Goal: Task Accomplishment & Management: Manage account settings

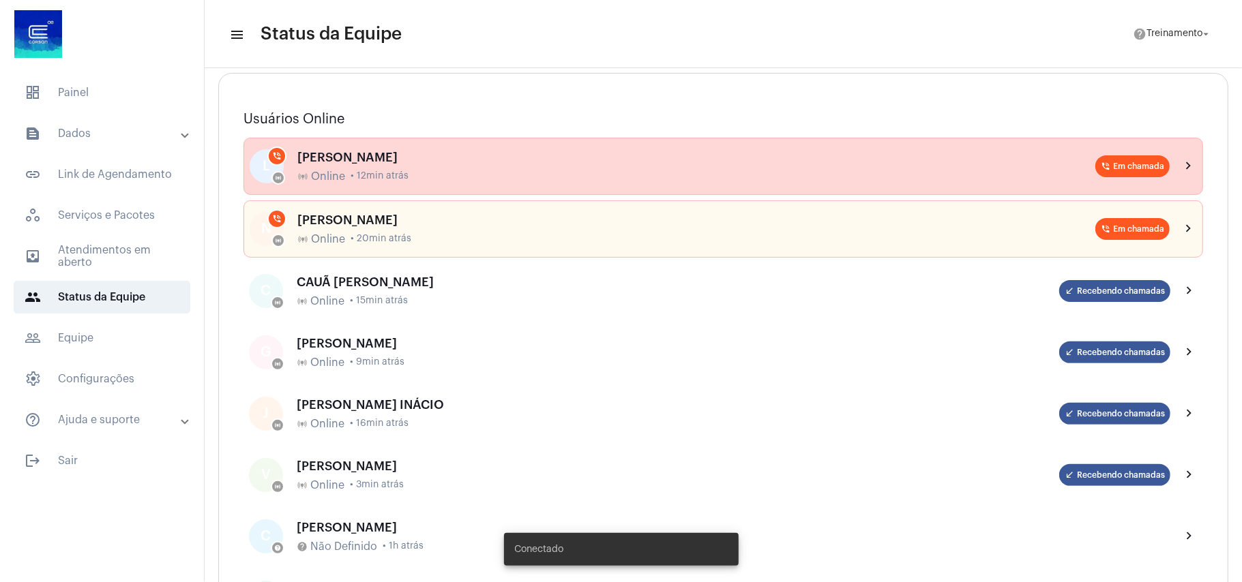
scroll to position [181, 0]
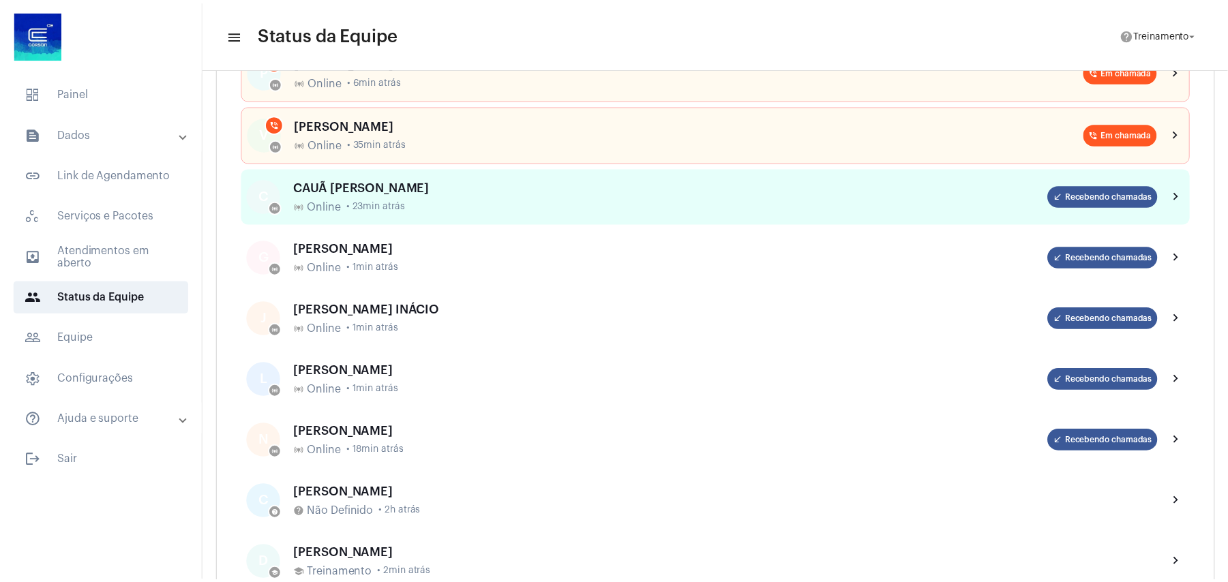
scroll to position [273, 0]
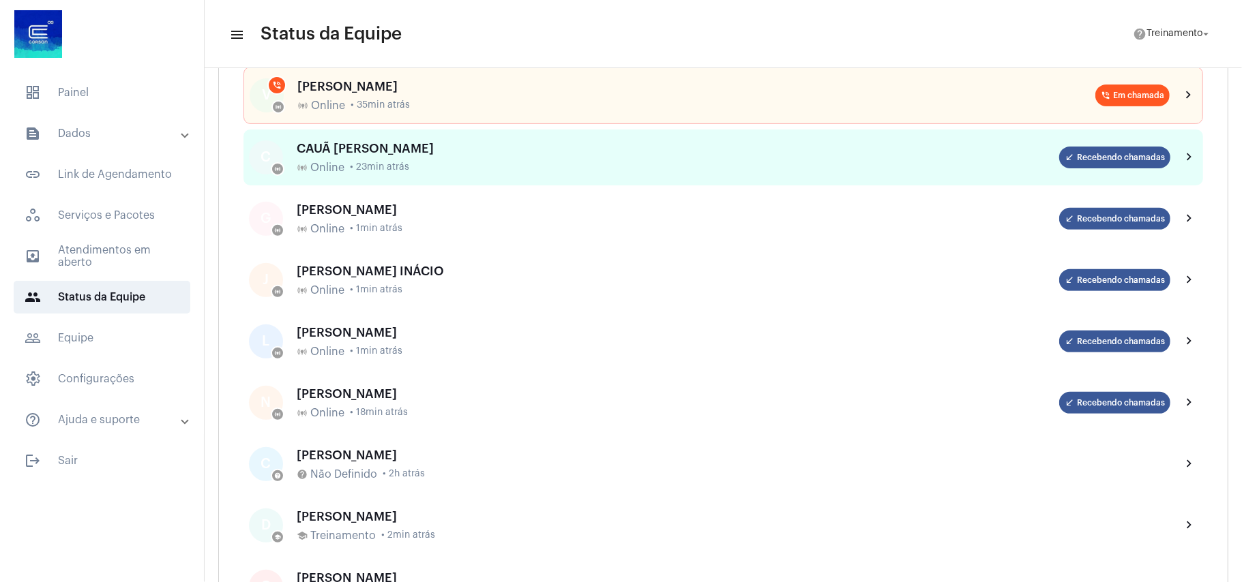
click at [329, 154] on div "CAUÃ WILLIAM CANDIDO DA SILVA" at bounding box center [678, 149] width 762 height 14
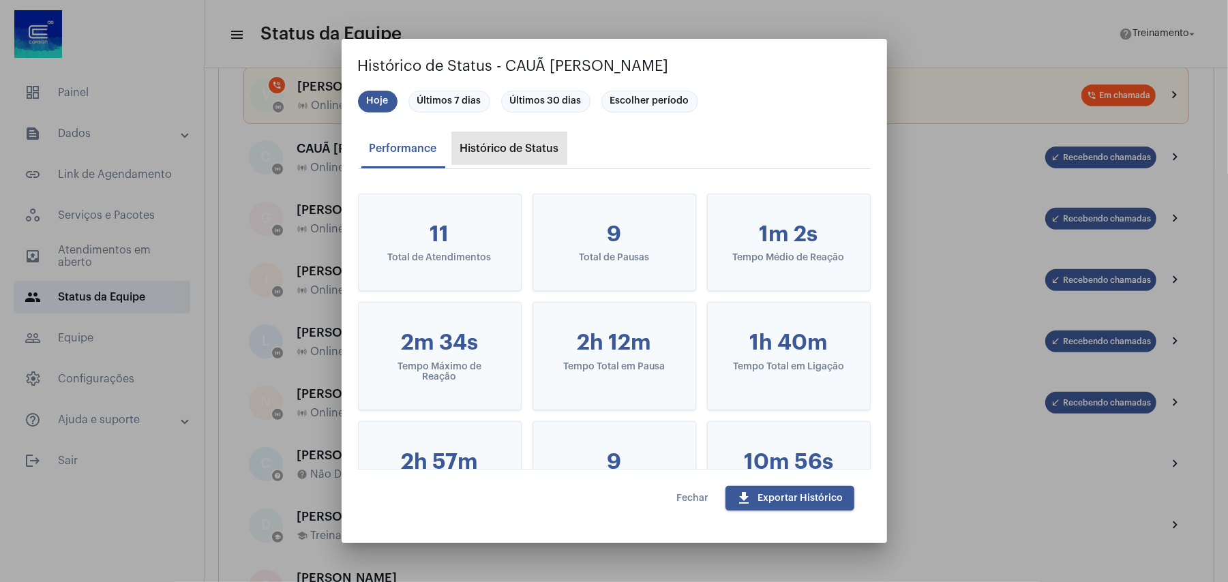
click at [520, 145] on div "Histórico de Status" at bounding box center [509, 148] width 99 height 12
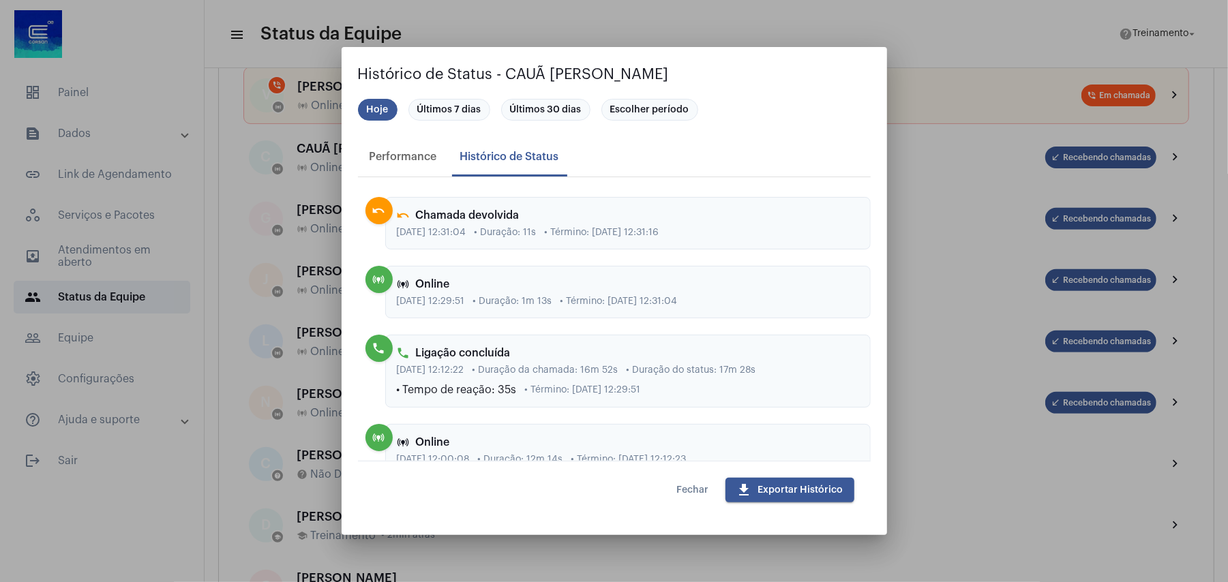
scroll to position [1727, 0]
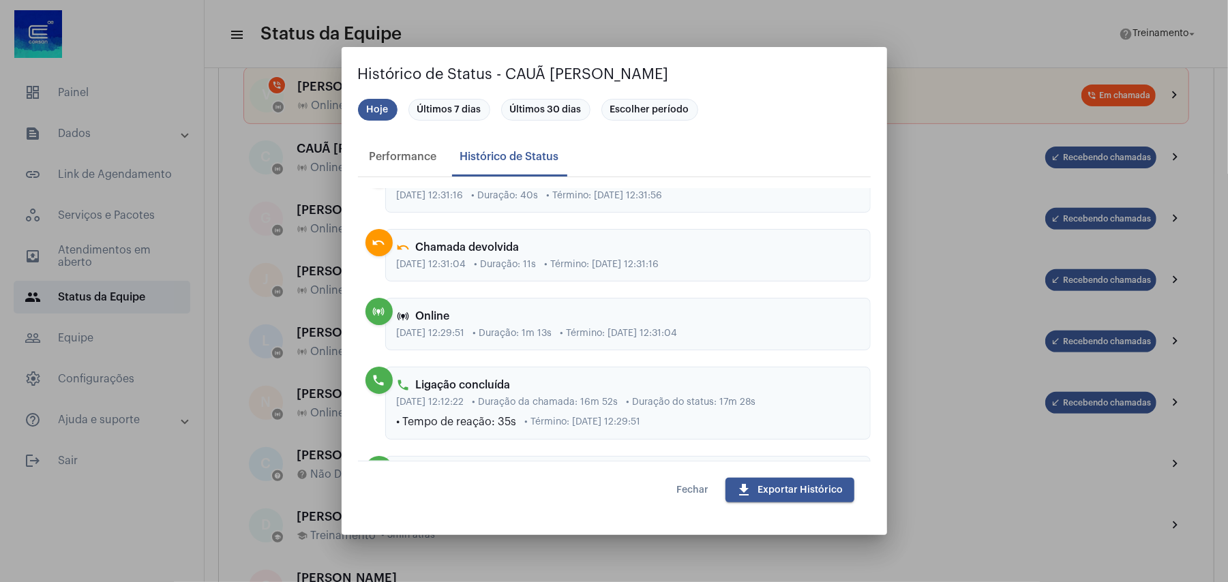
drag, startPoint x: 445, startPoint y: 288, endPoint x: 490, endPoint y: 287, distance: 45.0
click at [490, 270] on div "17/09/2025, 12:31:04 • Duração: 11s • Término: 17/09/2025, 12:31:16" at bounding box center [628, 265] width 462 height 10
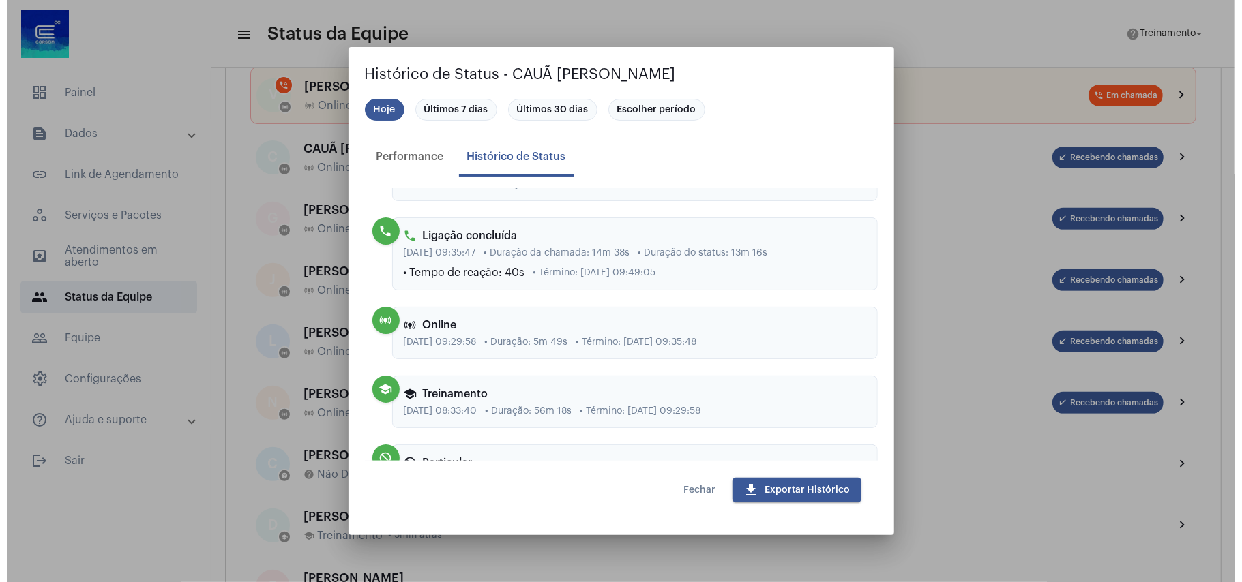
scroll to position [2660, 0]
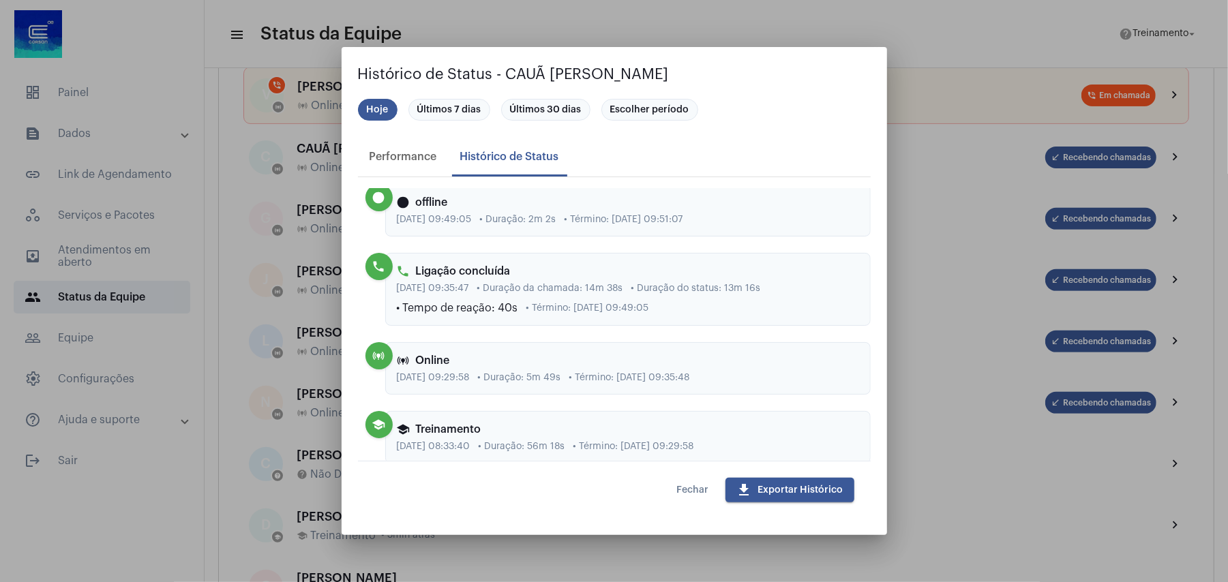
drag, startPoint x: 680, startPoint y: 342, endPoint x: 691, endPoint y: 361, distance: 21.1
click at [691, 326] on div "phone Ligação concluída 17/09/2025, 09:35:47 • Duração da chamada: 14m 38s • Du…" at bounding box center [627, 289] width 485 height 73
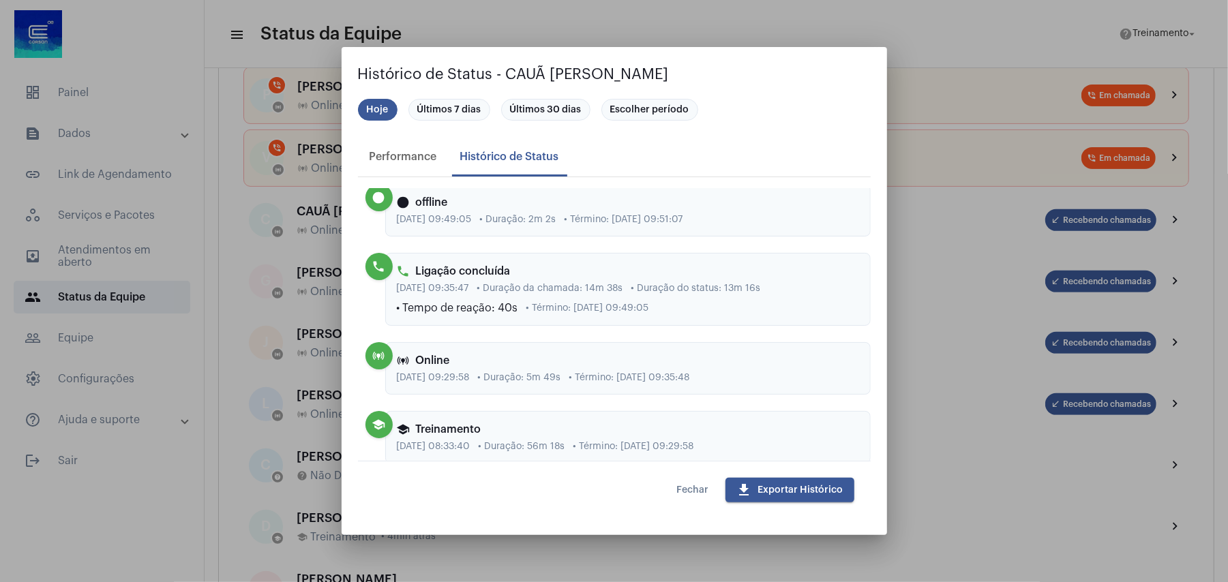
drag, startPoint x: 532, startPoint y: 303, endPoint x: 574, endPoint y: 303, distance: 42.3
click at [532, 278] on div "phone Ligação concluída" at bounding box center [628, 272] width 462 height 14
drag, startPoint x: 395, startPoint y: 344, endPoint x: 678, endPoint y: 347, distance: 282.3
click at [678, 326] on div "phone Ligação concluída 17/09/2025, 09:35:47 • Duração da chamada: 14m 38s • Du…" at bounding box center [627, 289] width 485 height 73
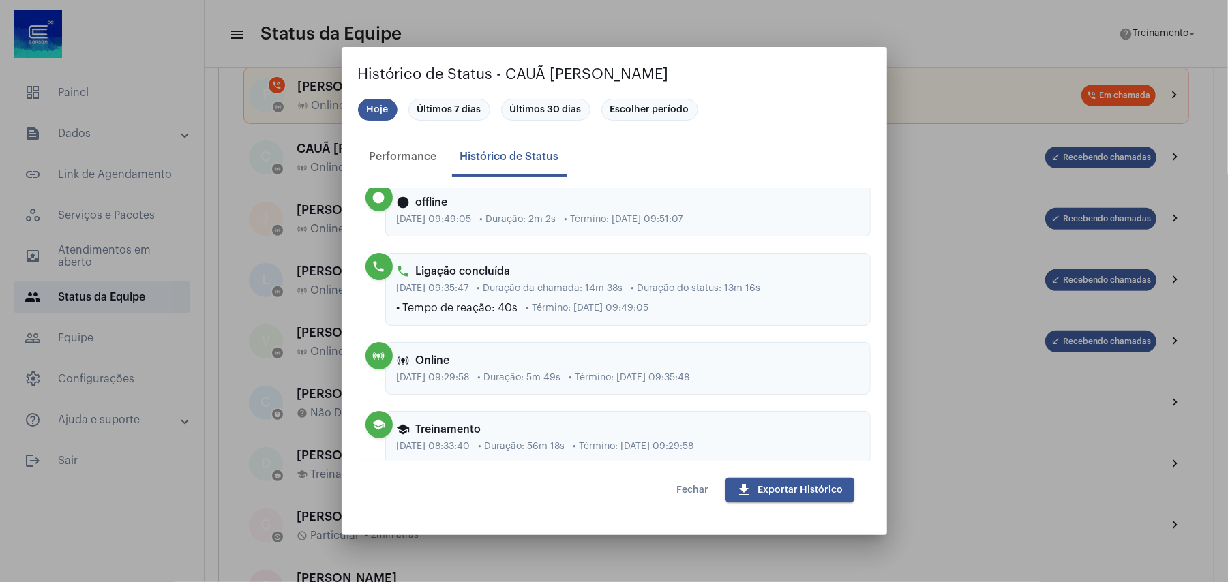
click at [685, 495] on span "Fechar" at bounding box center [693, 490] width 32 height 10
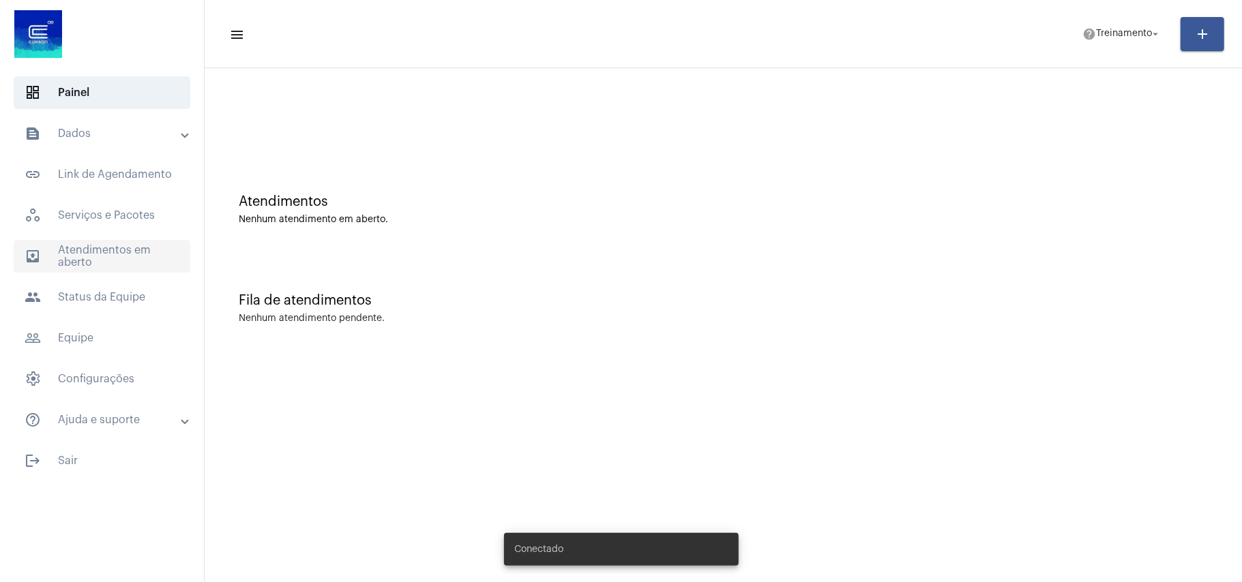
click at [108, 240] on span "outbox_outline Atendimentos em aberto" at bounding box center [102, 256] width 177 height 33
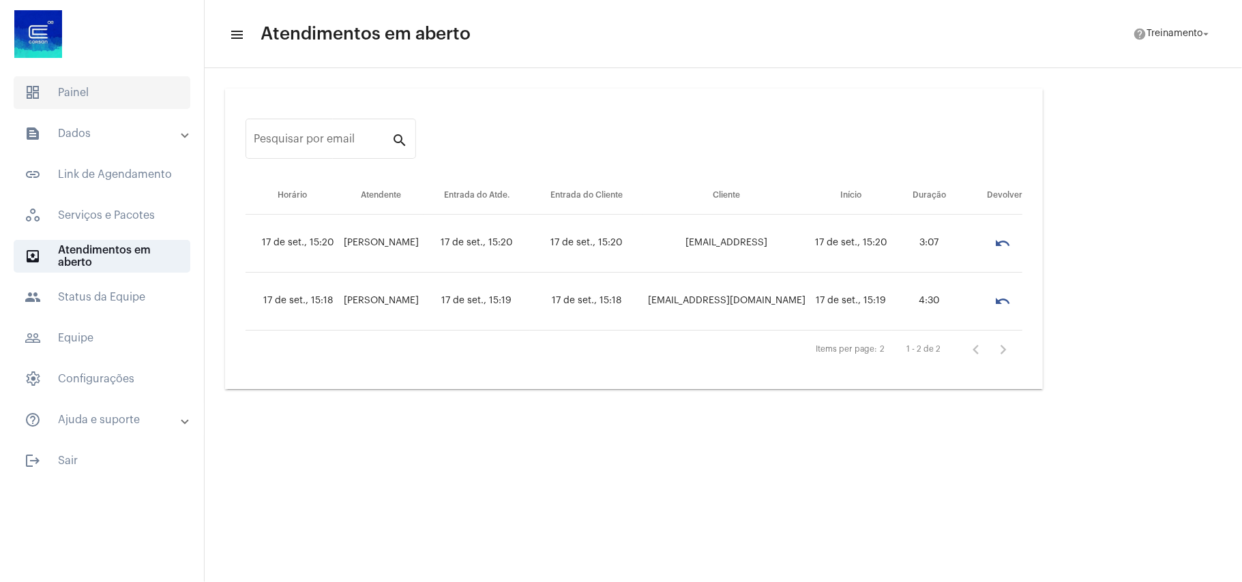
click at [102, 82] on span "dashboard Painel" at bounding box center [102, 92] width 177 height 33
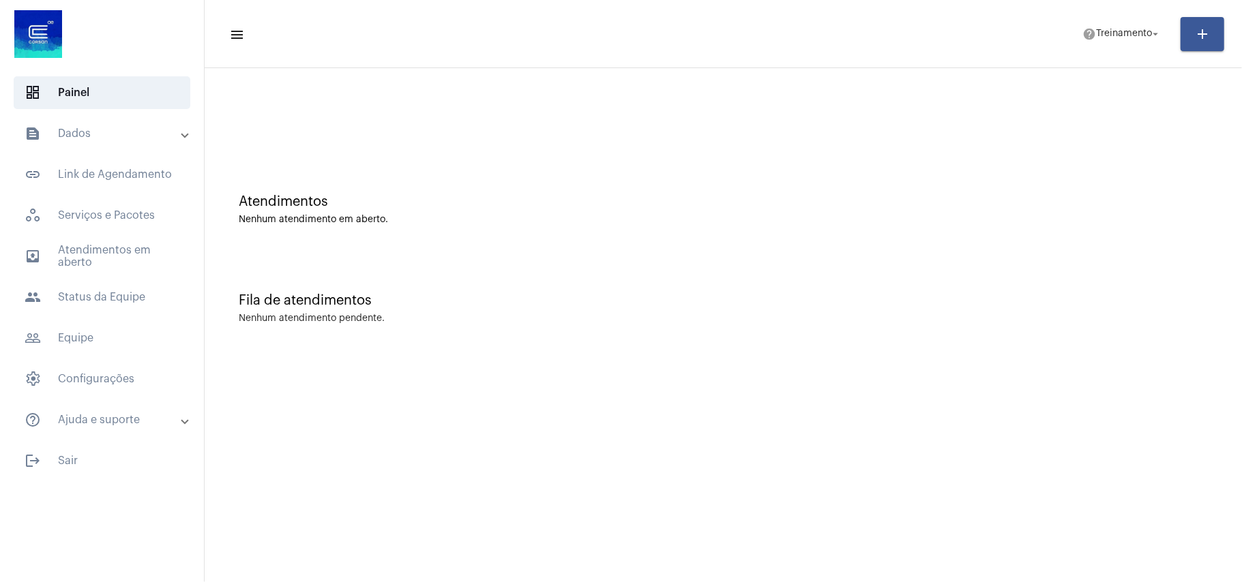
click at [102, 232] on mat-accordion "text_snippet_outlined Dados text_snippet_outlined Relatórios history_outlined H…" at bounding box center [102, 276] width 204 height 319
click at [93, 251] on span "outbox_outline Atendimentos em aberto" at bounding box center [102, 256] width 177 height 33
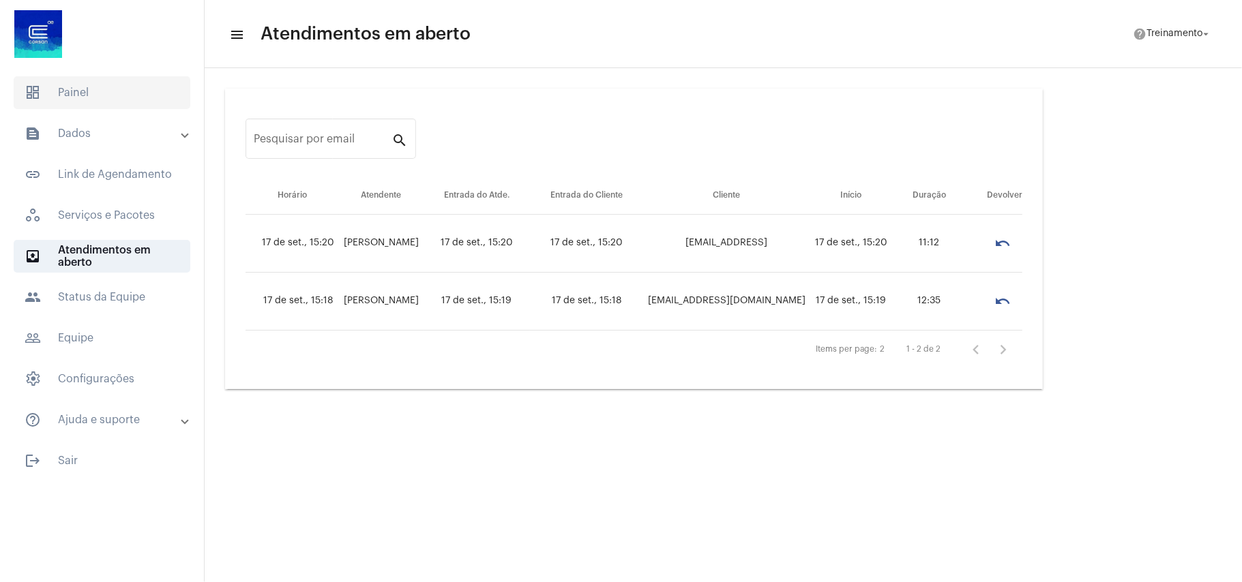
click at [79, 86] on span "dashboard Painel" at bounding box center [102, 92] width 177 height 33
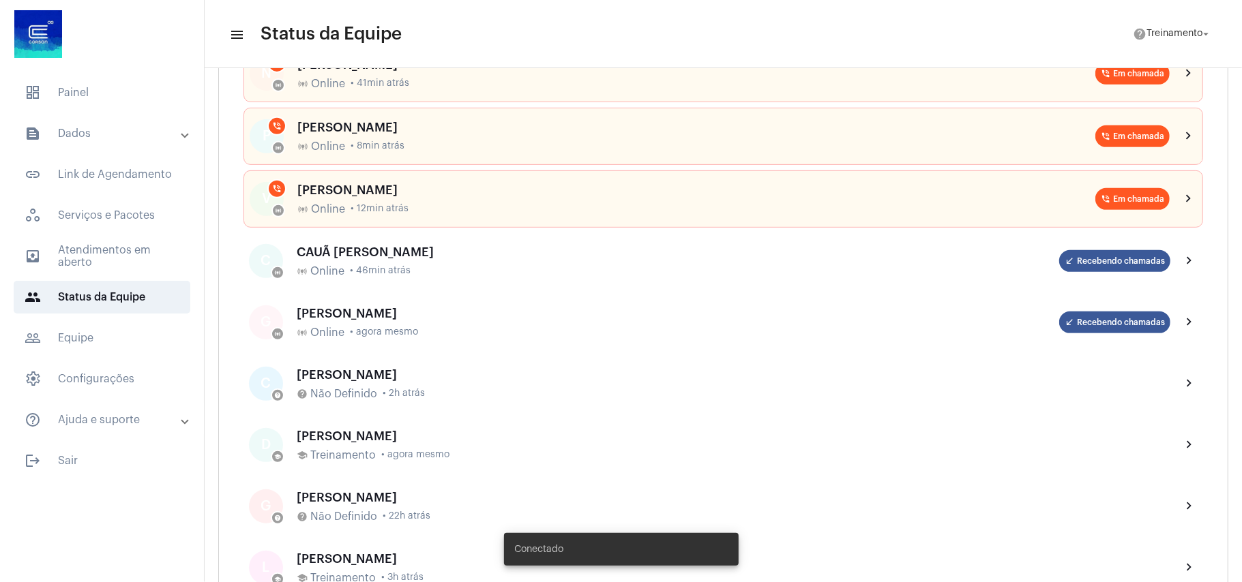
scroll to position [363, 0]
